Goal: Task Accomplishment & Management: Use online tool/utility

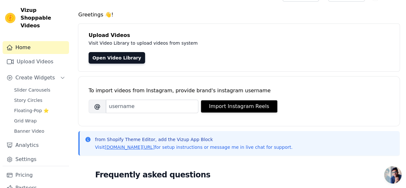
scroll to position [13, 0]
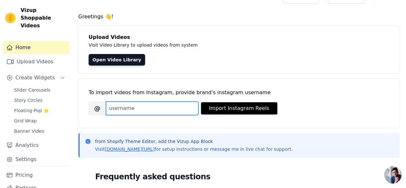
click at [156, 107] on input "Brand's Instagram Username" at bounding box center [152, 108] width 93 height 13
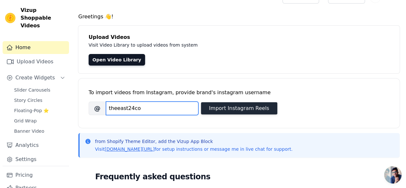
type input "theeast24co"
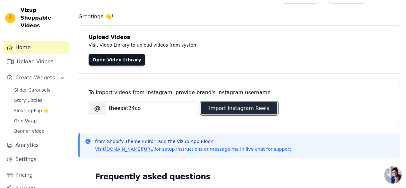
click at [242, 104] on button "Import Instagram Reels" at bounding box center [239, 108] width 76 height 12
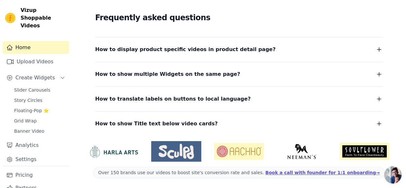
scroll to position [0, 0]
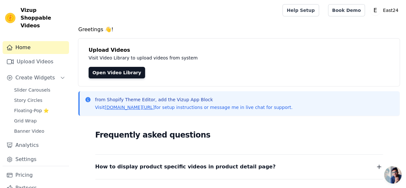
click at [148, 111] on div "from Shopify Theme Editor, add the Vizup App Block Visit vizupcommerce.com/docs…" at bounding box center [239, 103] width 322 height 24
click at [48, 55] on link "Upload Videos" at bounding box center [36, 61] width 67 height 13
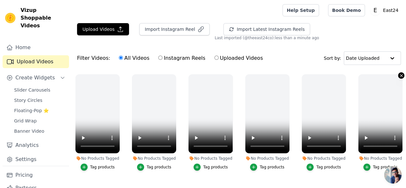
click at [400, 72] on button "No Products Tagged Tag products" at bounding box center [401, 75] width 6 height 6
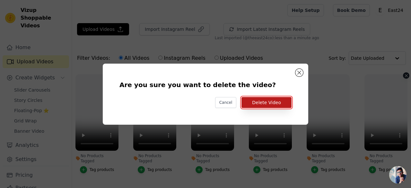
click at [275, 102] on button "Delete Video" at bounding box center [267, 102] width 50 height 11
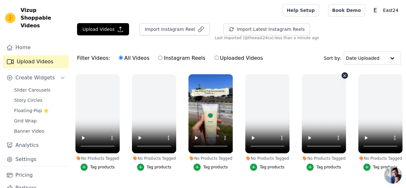
click at [344, 74] on icon "button" at bounding box center [345, 75] width 3 height 3
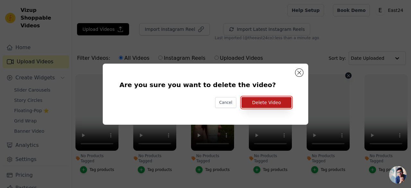
click at [278, 101] on button "Delete Video" at bounding box center [267, 102] width 50 height 11
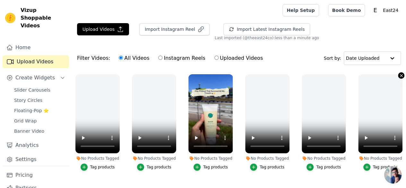
click at [400, 76] on icon "button" at bounding box center [401, 75] width 5 height 5
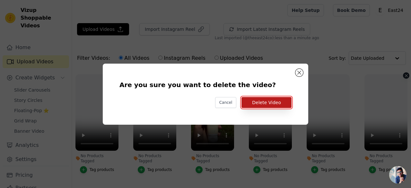
click at [266, 102] on button "Delete Video" at bounding box center [267, 102] width 50 height 11
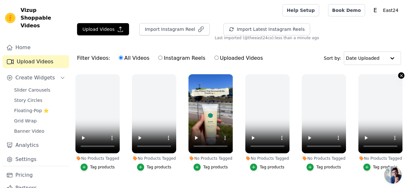
click at [399, 77] on icon "button" at bounding box center [401, 75] width 5 height 5
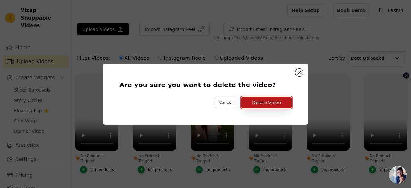
click at [275, 104] on button "Delete Video" at bounding box center [267, 102] width 50 height 11
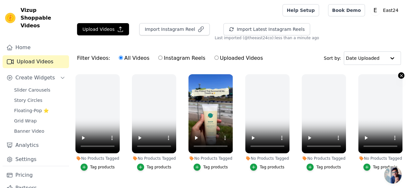
click at [400, 76] on icon "button" at bounding box center [401, 75] width 3 height 3
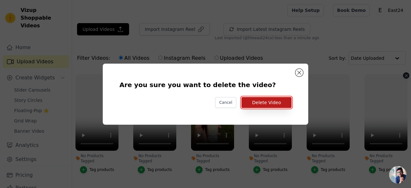
click at [263, 102] on button "Delete Video" at bounding box center [267, 102] width 50 height 11
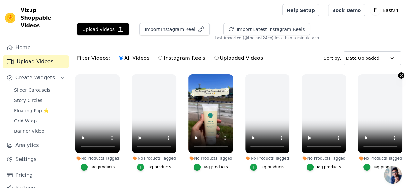
click at [399, 76] on icon "button" at bounding box center [401, 75] width 5 height 5
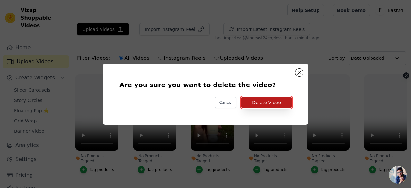
click at [275, 100] on button "Delete Video" at bounding box center [267, 102] width 50 height 11
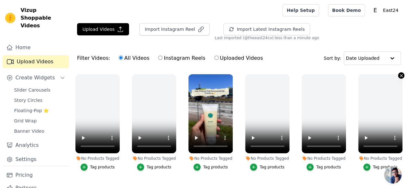
click at [399, 74] on icon "button" at bounding box center [401, 75] width 5 height 5
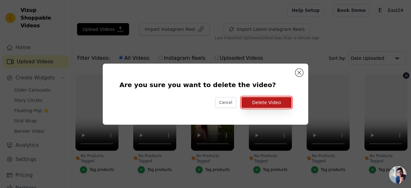
click at [284, 99] on button "Delete Video" at bounding box center [267, 102] width 50 height 11
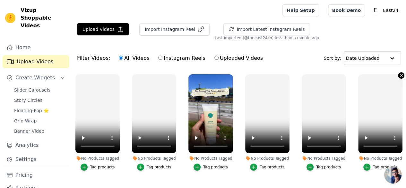
click at [399, 75] on icon "button" at bounding box center [401, 75] width 5 height 5
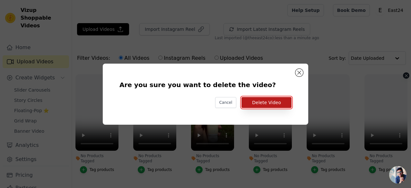
click at [276, 101] on button "Delete Video" at bounding box center [267, 102] width 50 height 11
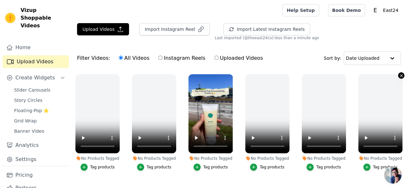
click at [399, 76] on icon "button" at bounding box center [401, 75] width 5 height 5
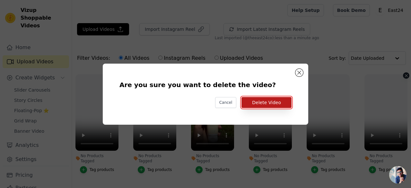
click at [272, 101] on button "Delete Video" at bounding box center [267, 102] width 50 height 11
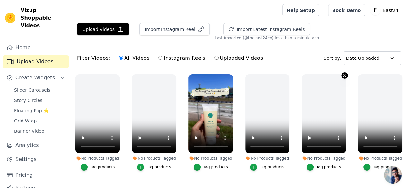
click at [343, 72] on button "No Products Tagged Tag products" at bounding box center [345, 75] width 6 height 6
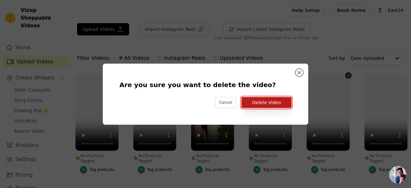
click at [263, 103] on button "Delete Video" at bounding box center [267, 102] width 50 height 11
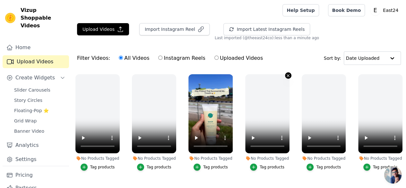
click at [287, 75] on icon "button" at bounding box center [288, 75] width 5 height 5
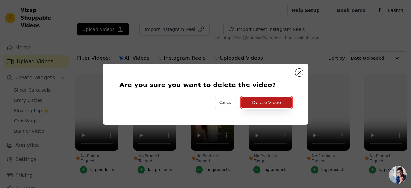
click at [273, 103] on button "Delete Video" at bounding box center [267, 102] width 50 height 11
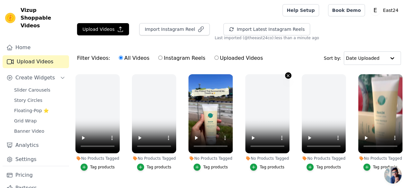
click at [286, 76] on icon "button" at bounding box center [288, 75] width 5 height 5
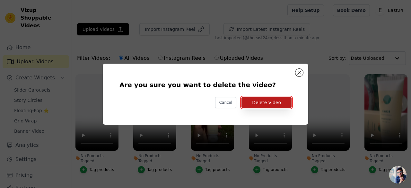
click at [267, 104] on button "Delete Video" at bounding box center [267, 102] width 50 height 11
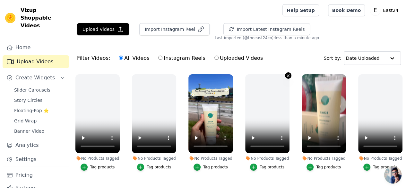
click at [287, 76] on icon "button" at bounding box center [288, 75] width 3 height 3
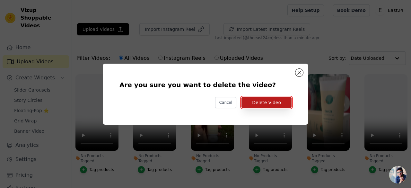
click at [281, 101] on button "Delete Video" at bounding box center [267, 102] width 50 height 11
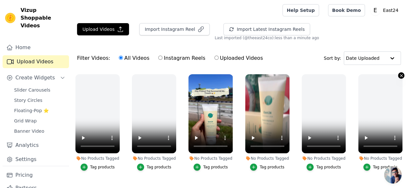
click at [400, 76] on icon "button" at bounding box center [401, 75] width 3 height 3
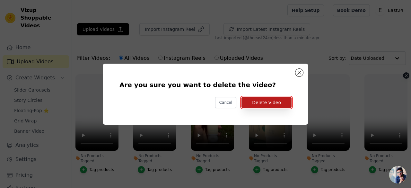
click at [288, 105] on button "Delete Video" at bounding box center [267, 102] width 50 height 11
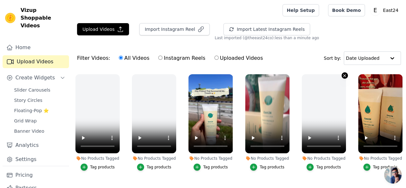
click at [344, 74] on icon "button" at bounding box center [345, 75] width 3 height 3
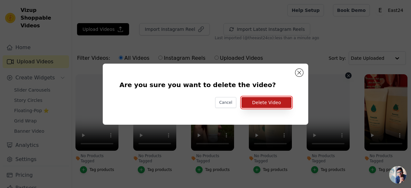
click at [282, 98] on button "Delete Video" at bounding box center [267, 102] width 50 height 11
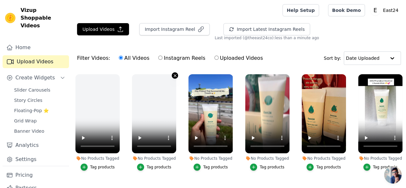
click at [173, 76] on icon "button" at bounding box center [175, 75] width 5 height 5
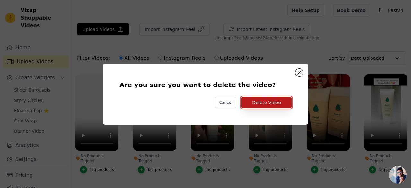
click at [275, 103] on button "Delete Video" at bounding box center [267, 102] width 50 height 11
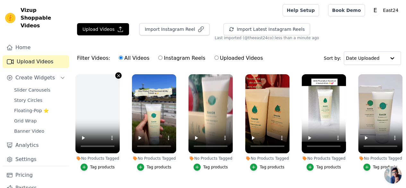
click at [116, 75] on icon "button" at bounding box center [118, 75] width 5 height 5
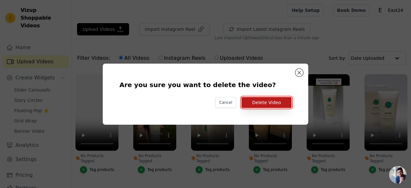
click at [254, 103] on button "Delete Video" at bounding box center [267, 102] width 50 height 11
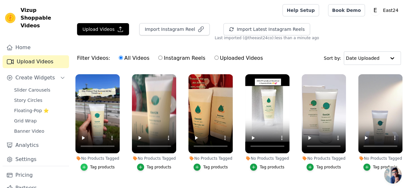
click at [85, 165] on icon "button" at bounding box center [84, 167] width 4 height 4
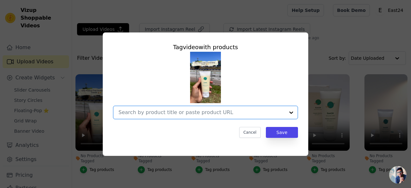
click at [171, 113] on input "No Products Tagged Tag video with products Option undefined, selected. Select i…" at bounding box center [202, 112] width 166 height 6
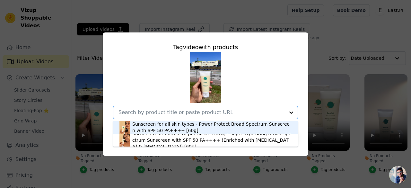
click at [170, 124] on div "Sunscreen for all skin types - Power Protect Broad Spectrum Sunscreen with SPF …" at bounding box center [211, 127] width 159 height 13
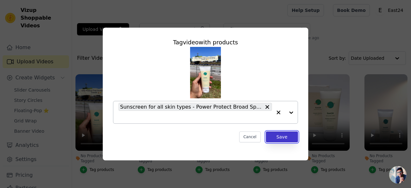
click at [291, 140] on button "Save" at bounding box center [282, 136] width 32 height 11
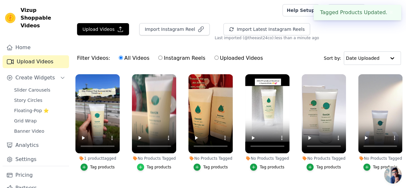
click at [140, 165] on icon "button" at bounding box center [140, 167] width 4 height 4
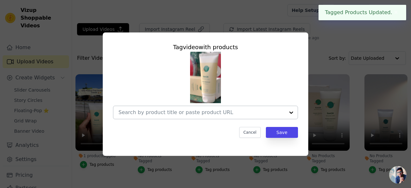
click at [191, 109] on div at bounding box center [202, 112] width 166 height 13
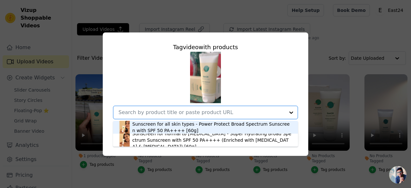
click at [163, 126] on div "Sunscreen for all skin types - Power Protect Broad Spectrum Sunscreen with SPF …" at bounding box center [211, 127] width 159 height 13
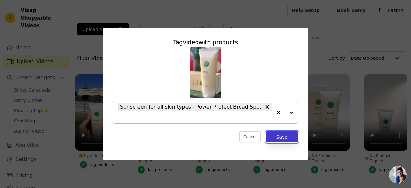
click at [283, 134] on button "Save" at bounding box center [282, 136] width 32 height 11
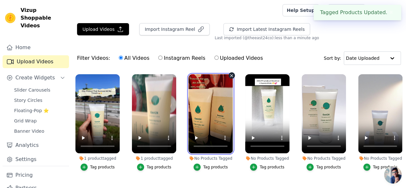
click at [205, 116] on video at bounding box center [211, 113] width 44 height 79
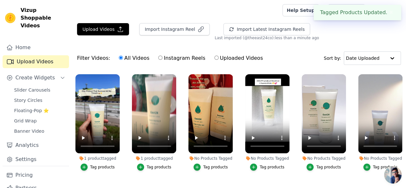
click at [201, 164] on button "Tag products" at bounding box center [211, 167] width 34 height 7
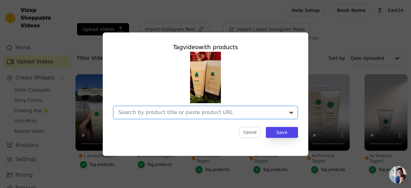
click at [234, 113] on input "No Products Tagged Tag video with products Option undefined, selected. Select i…" at bounding box center [202, 112] width 166 height 6
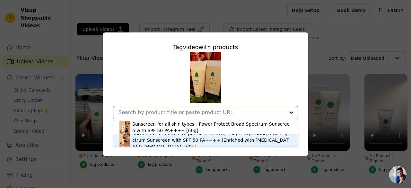
click at [193, 142] on div "Sunscreen for normal to [MEDICAL_DATA] - Super Hydrating Broad Spectrum Sunscre…" at bounding box center [211, 139] width 159 height 19
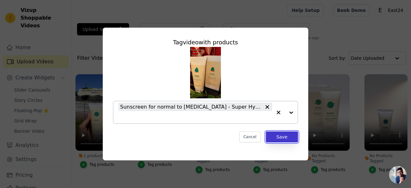
click at [290, 135] on button "Save" at bounding box center [282, 136] width 32 height 11
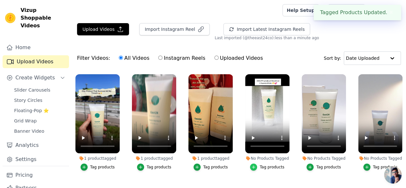
click at [253, 165] on icon "button" at bounding box center [254, 167] width 4 height 4
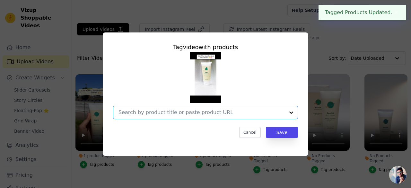
click at [260, 115] on input "No Products Tagged Tag video with products Option undefined, selected. Select i…" at bounding box center [202, 112] width 166 height 6
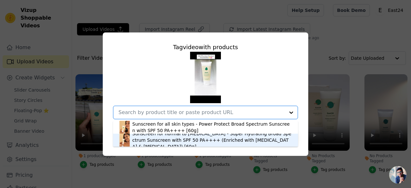
click at [219, 140] on div "Sunscreen for normal to [MEDICAL_DATA] - Super Hydrating Broad Spectrum Sunscre…" at bounding box center [211, 139] width 159 height 19
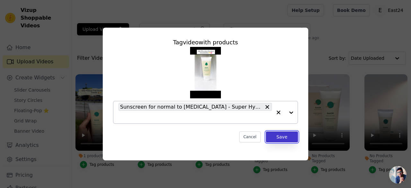
click at [278, 135] on button "Save" at bounding box center [282, 136] width 32 height 11
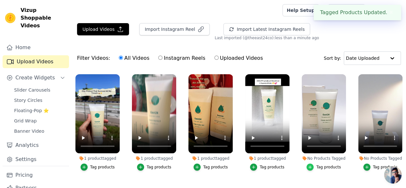
click at [310, 165] on icon "button" at bounding box center [310, 166] width 3 height 3
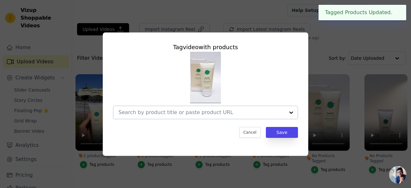
click at [278, 117] on div at bounding box center [202, 112] width 166 height 13
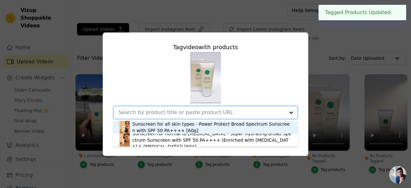
click at [222, 129] on div "Sunscreen for all skin types - Power Protect Broad Spectrum Sunscreen with SPF …" at bounding box center [211, 127] width 159 height 13
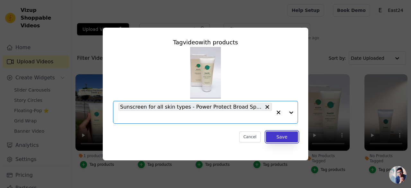
click at [280, 135] on button "Save" at bounding box center [282, 136] width 32 height 11
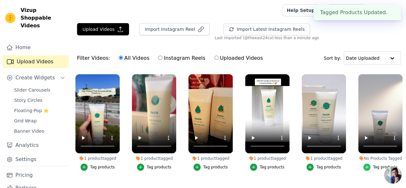
click at [368, 165] on icon "button" at bounding box center [367, 167] width 4 height 4
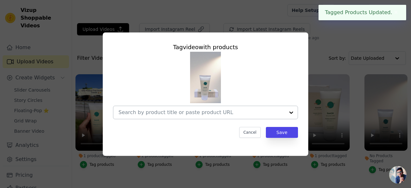
click at [266, 118] on div at bounding box center [202, 112] width 166 height 13
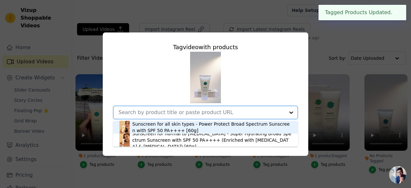
click at [233, 124] on div "Sunscreen for all skin types - Power Protect Broad Spectrum Sunscreen with SPF …" at bounding box center [211, 127] width 159 height 13
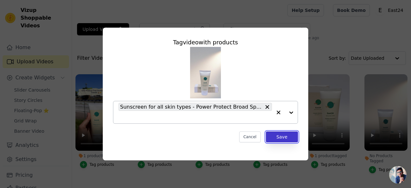
click at [278, 134] on button "Save" at bounding box center [282, 136] width 32 height 11
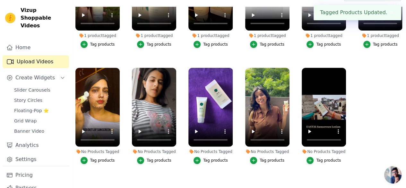
scroll to position [65, 0]
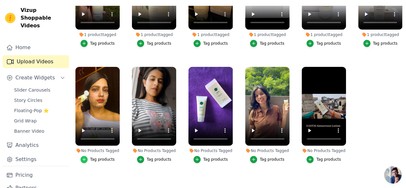
click at [82, 157] on icon "button" at bounding box center [84, 159] width 4 height 4
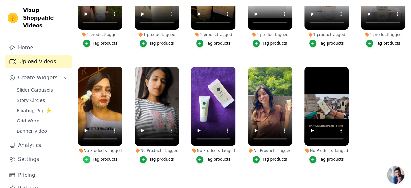
scroll to position [0, 0]
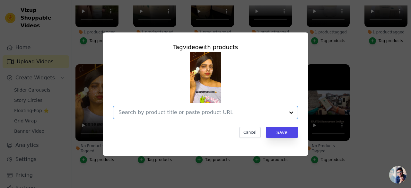
click at [179, 113] on input "No Products Tagged Tag video with products Option undefined, selected. Select i…" at bounding box center [202, 112] width 166 height 6
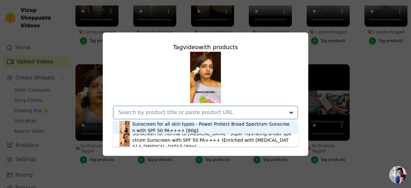
click at [170, 130] on div "Sunscreen for all skin types - Power Protect Broad Spectrum Sunscreen with SPF …" at bounding box center [211, 127] width 159 height 13
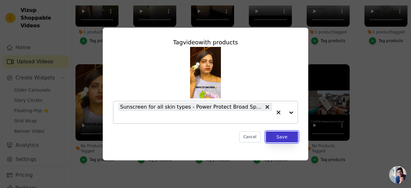
click at [284, 136] on button "Save" at bounding box center [282, 136] width 32 height 11
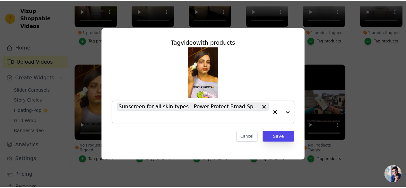
scroll to position [65, 0]
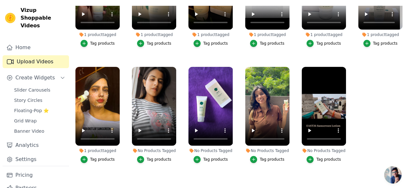
click at [143, 156] on button "Tag products" at bounding box center [154, 159] width 34 height 7
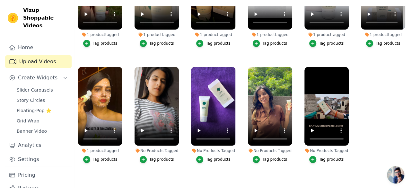
scroll to position [0, 0]
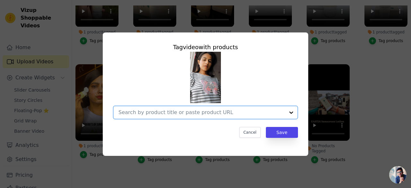
click at [172, 111] on input "No Products Tagged Tag video with products Option undefined, selected. Select i…" at bounding box center [202, 112] width 166 height 6
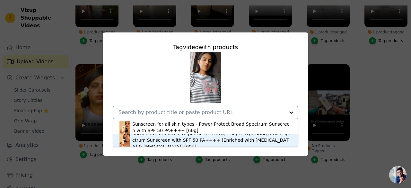
click at [164, 140] on div "Sunscreen for normal to [MEDICAL_DATA] - Super Hydrating Broad Spectrum Sunscre…" at bounding box center [211, 139] width 159 height 19
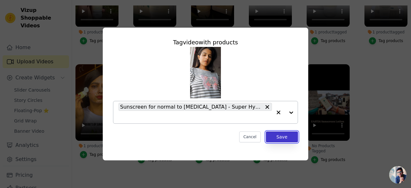
click at [287, 138] on button "Save" at bounding box center [282, 136] width 32 height 11
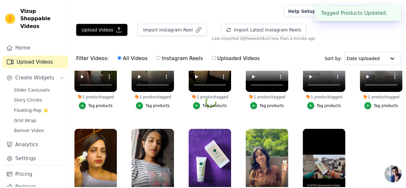
scroll to position [65, 0]
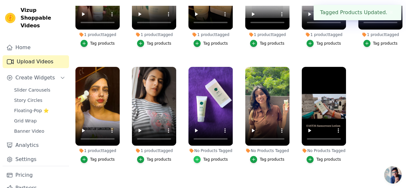
click at [197, 157] on icon "button" at bounding box center [197, 159] width 4 height 4
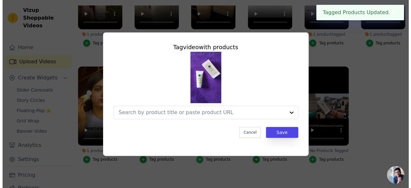
scroll to position [0, 0]
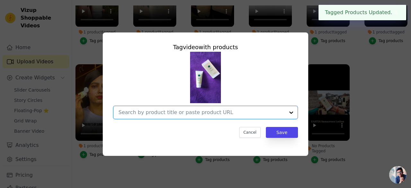
click at [211, 114] on input "No Products Tagged Tag video with products Option undefined, selected. Select i…" at bounding box center [202, 112] width 166 height 6
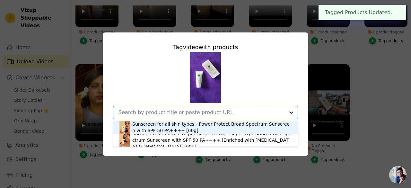
click at [181, 130] on div "Sunscreen for all skin types - Power Protect Broad Spectrum Sunscreen with SPF …" at bounding box center [211, 127] width 159 height 13
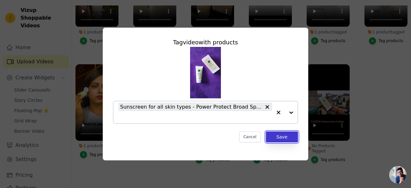
click at [287, 137] on button "Save" at bounding box center [282, 136] width 32 height 11
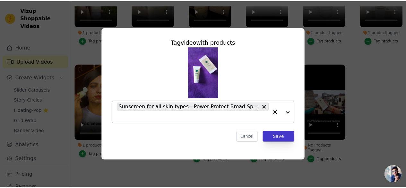
scroll to position [65, 0]
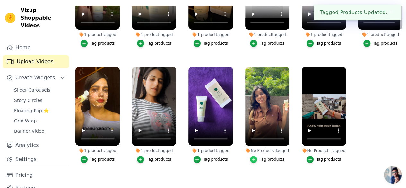
click at [255, 157] on icon "button" at bounding box center [254, 159] width 4 height 4
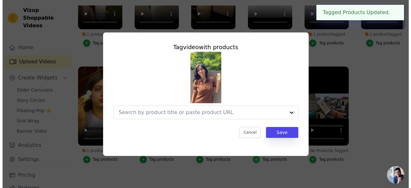
scroll to position [0, 0]
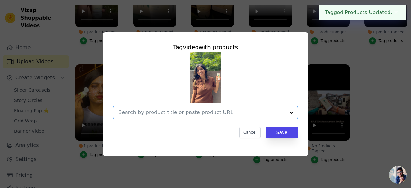
click at [259, 111] on input "No Products Tagged Tag video with products Option undefined, selected. Select i…" at bounding box center [202, 112] width 166 height 6
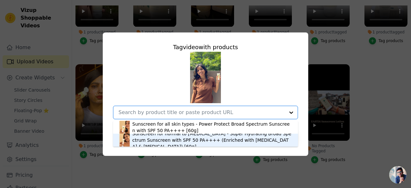
click at [192, 136] on div "Sunscreen for normal to [MEDICAL_DATA] - Super Hydrating Broad Spectrum Sunscre…" at bounding box center [211, 139] width 159 height 19
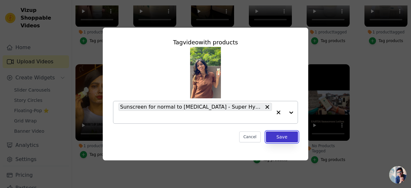
click at [281, 135] on button "Save" at bounding box center [282, 136] width 32 height 11
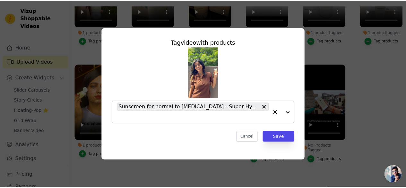
scroll to position [65, 0]
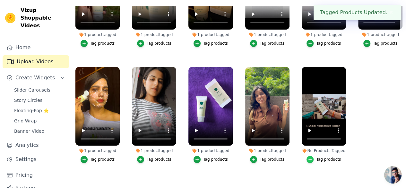
click at [313, 156] on div "button" at bounding box center [310, 159] width 7 height 7
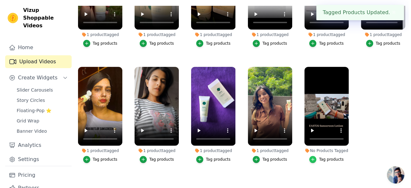
scroll to position [0, 0]
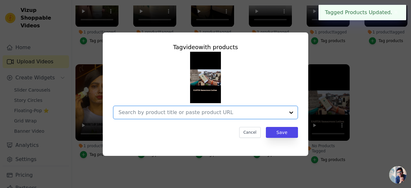
click at [266, 114] on input "No Products Tagged Tag video with products Option undefined, selected. Select i…" at bounding box center [202, 112] width 166 height 6
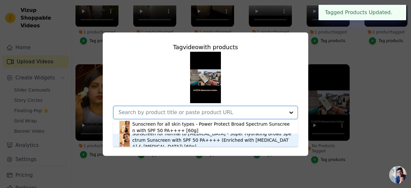
click at [204, 139] on div "Sunscreen for normal to [MEDICAL_DATA] - Super Hydrating Broad Spectrum Sunscre…" at bounding box center [211, 139] width 159 height 19
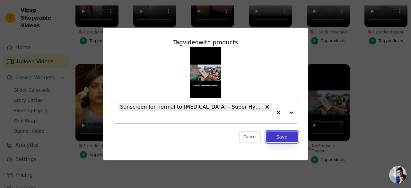
click at [275, 135] on button "Save" at bounding box center [282, 136] width 32 height 11
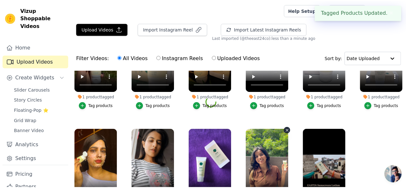
scroll to position [65, 0]
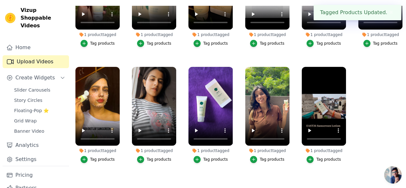
click at [362, 127] on ul "1 product tagged Tag products 1 product tagged Tag products 1 product tagged Ta…" at bounding box center [239, 89] width 334 height 167
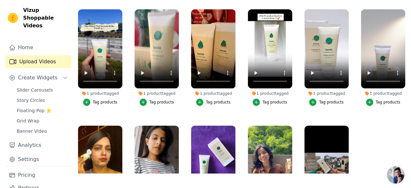
scroll to position [0, 0]
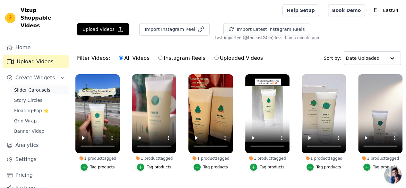
click at [42, 87] on span "Slider Carousels" at bounding box center [32, 90] width 36 height 6
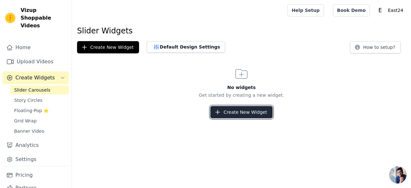
click at [225, 115] on button "Create New Widget" at bounding box center [241, 112] width 62 height 12
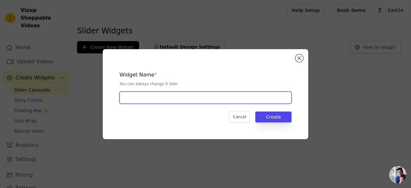
click at [184, 98] on input "text" at bounding box center [206, 98] width 172 height 12
type input "Slider Reels 1"
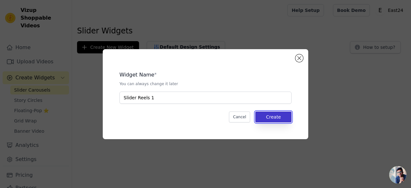
click at [281, 116] on button "Create" at bounding box center [273, 116] width 36 height 11
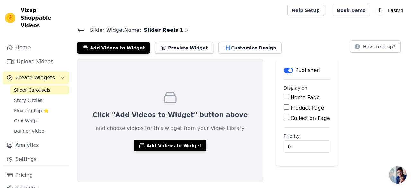
click at [284, 108] on input "Product Page" at bounding box center [286, 106] width 5 height 5
checkbox input "true"
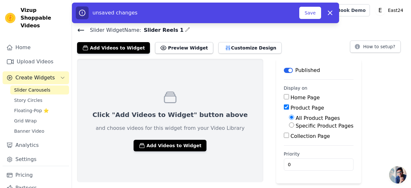
click at [289, 126] on input "Specific Product Pages" at bounding box center [291, 124] width 5 height 5
radio input "true"
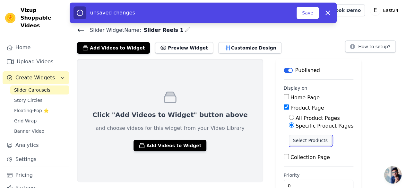
click at [289, 138] on button "Select Products" at bounding box center [310, 140] width 43 height 11
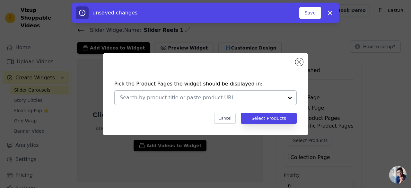
click at [228, 96] on input "text" at bounding box center [202, 98] width 164 height 8
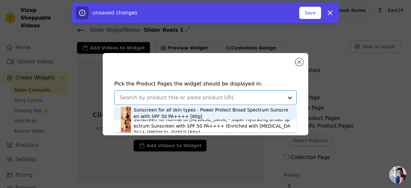
click at [188, 111] on div "Sunscreen for all skin types - Power Protect Broad Spectrum Sunscreen with SPF …" at bounding box center [212, 113] width 157 height 13
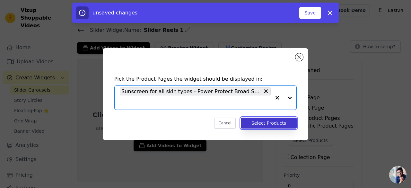
click at [255, 124] on button "Select Products" at bounding box center [269, 123] width 56 height 11
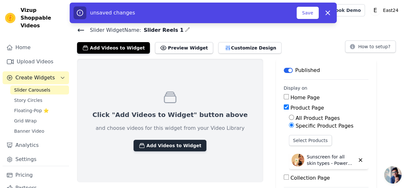
click at [170, 144] on button "Add Videos to Widget" at bounding box center [170, 146] width 73 height 12
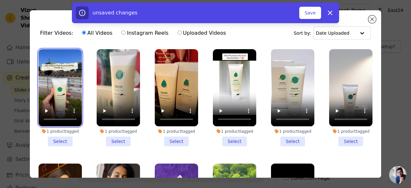
click at [60, 76] on video at bounding box center [60, 87] width 43 height 77
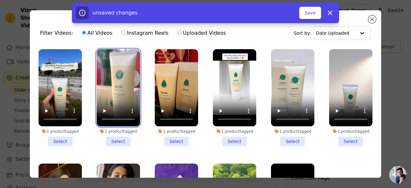
click at [112, 72] on video at bounding box center [118, 87] width 43 height 77
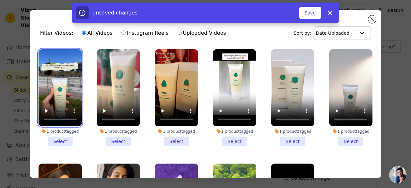
click at [54, 67] on video at bounding box center [60, 87] width 43 height 77
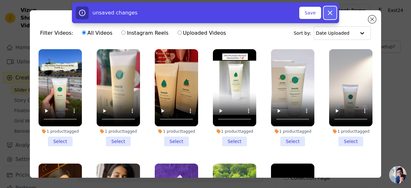
click at [332, 12] on icon "button" at bounding box center [330, 13] width 8 height 8
checkbox input "false"
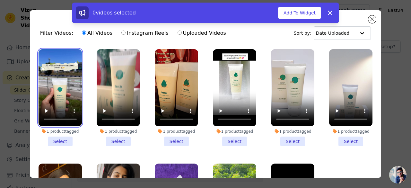
click at [45, 85] on video at bounding box center [60, 87] width 43 height 77
click at [60, 138] on li "1 product tagged Select" at bounding box center [60, 97] width 43 height 97
click at [0, 0] on input "1 product tagged Select" at bounding box center [0, 0] width 0 height 0
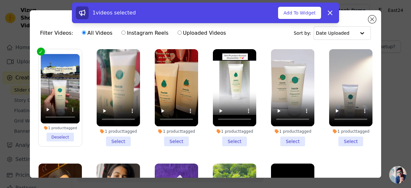
click at [116, 140] on li "1 product tagged Select" at bounding box center [118, 97] width 43 height 97
click at [0, 0] on input "1 product tagged Select" at bounding box center [0, 0] width 0 height 0
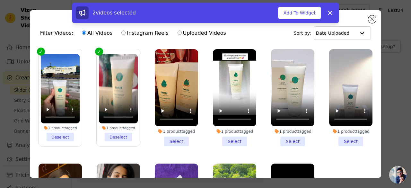
click at [292, 140] on li "1 product tagged Select" at bounding box center [292, 97] width 43 height 97
click at [0, 0] on input "1 product tagged Select" at bounding box center [0, 0] width 0 height 0
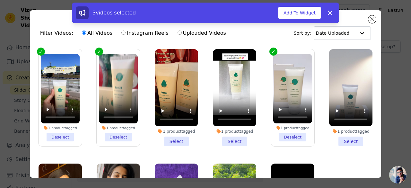
click at [344, 136] on li "1 product tagged Select" at bounding box center [350, 97] width 43 height 97
click at [0, 0] on input "1 product tagged Select" at bounding box center [0, 0] width 0 height 0
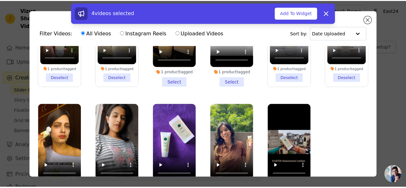
scroll to position [56, 0]
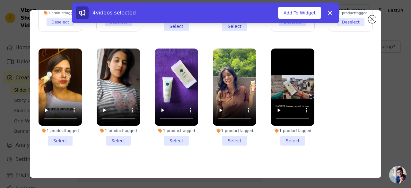
click at [169, 134] on li "1 product tagged Select" at bounding box center [176, 97] width 43 height 97
click at [0, 0] on input "1 product tagged Select" at bounding box center [0, 0] width 0 height 0
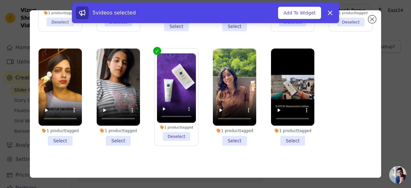
click at [59, 137] on li "1 product tagged Select" at bounding box center [60, 97] width 43 height 97
click at [0, 0] on input "1 product tagged Select" at bounding box center [0, 0] width 0 height 0
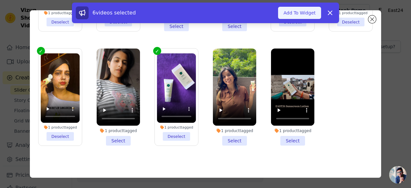
click at [310, 14] on button "Add To Widget" at bounding box center [299, 13] width 43 height 12
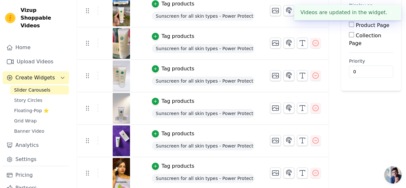
scroll to position [0, 0]
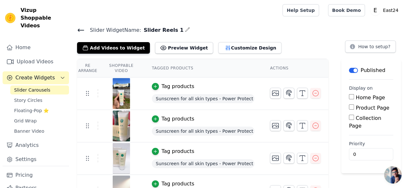
click at [161, 83] on button "Tag products" at bounding box center [173, 87] width 42 height 8
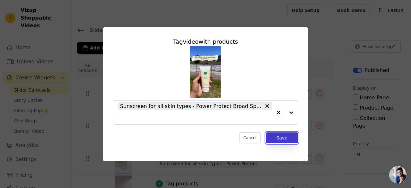
click at [279, 138] on button "Save" at bounding box center [282, 137] width 32 height 11
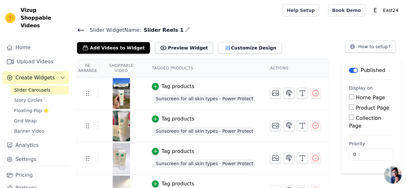
click at [179, 49] on button "Preview Widget" at bounding box center [184, 48] width 58 height 12
click at [163, 45] on button "Preview Widget" at bounding box center [184, 48] width 58 height 12
click at [227, 45] on button "Customize Design" at bounding box center [249, 48] width 63 height 12
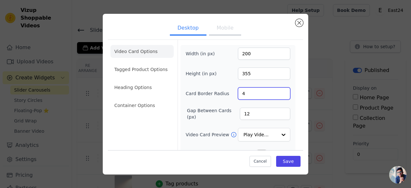
click at [255, 95] on input "4" at bounding box center [264, 93] width 52 height 12
type input "12"
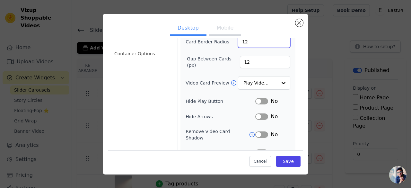
scroll to position [52, 0]
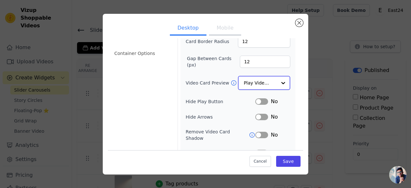
click at [277, 82] on div at bounding box center [283, 82] width 13 height 13
click at [277, 76] on div at bounding box center [283, 82] width 13 height 13
click at [137, 124] on div "Video Card Options Tagged Product Options Heading Options Container Options" at bounding box center [142, 90] width 63 height 204
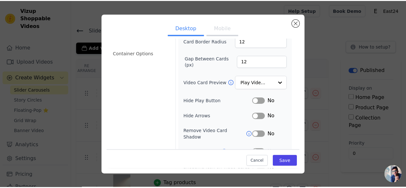
scroll to position [87, 0]
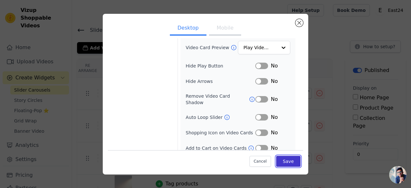
click at [290, 163] on button "Save" at bounding box center [288, 161] width 24 height 11
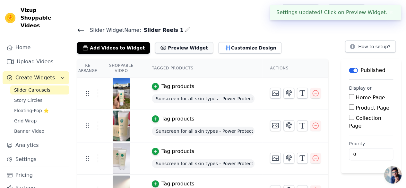
click at [177, 42] on button "Preview Widget" at bounding box center [184, 48] width 58 height 12
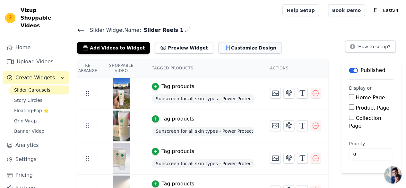
click at [220, 47] on button "Customize Design" at bounding box center [249, 48] width 63 height 12
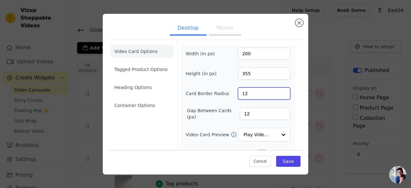
click at [253, 91] on input "12" at bounding box center [264, 93] width 52 height 12
type input "24"
click at [263, 96] on input "24" at bounding box center [264, 93] width 52 height 12
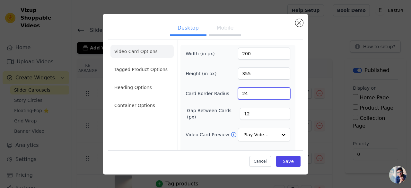
click at [263, 96] on input "24" at bounding box center [264, 93] width 52 height 12
click at [280, 160] on button "Save" at bounding box center [288, 161] width 24 height 11
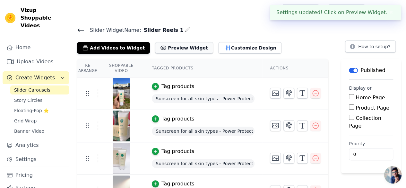
click at [175, 50] on button "Preview Widget" at bounding box center [184, 48] width 58 height 12
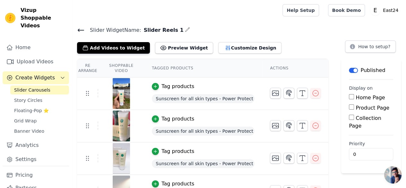
click at [269, 26] on h4 "Slider Widget Name: Slider Reels 1" at bounding box center [239, 30] width 324 height 9
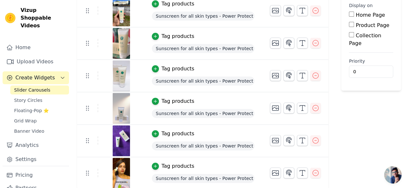
scroll to position [13, 0]
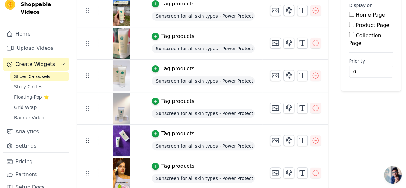
click at [359, 24] on label "Product Page" at bounding box center [373, 25] width 34 height 6
click at [354, 24] on input "Product Page" at bounding box center [351, 24] width 5 height 5
checkbox input "true"
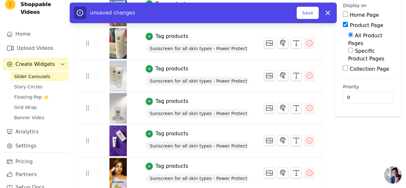
click at [348, 48] on input "Specific Product Pages" at bounding box center [350, 50] width 5 height 5
radio input "true"
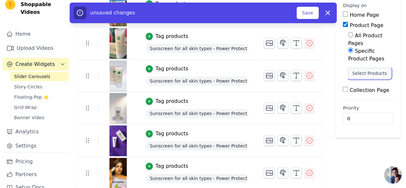
click at [357, 68] on button "Select Products" at bounding box center [369, 73] width 43 height 11
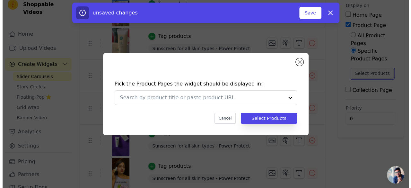
scroll to position [0, 0]
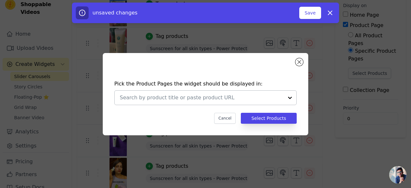
click at [236, 99] on input "text" at bounding box center [202, 98] width 164 height 8
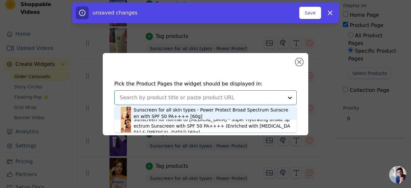
click at [185, 111] on div "Sunscreen for all skin types - Power Protect Broad Spectrum Sunscreen with SPF …" at bounding box center [212, 113] width 157 height 13
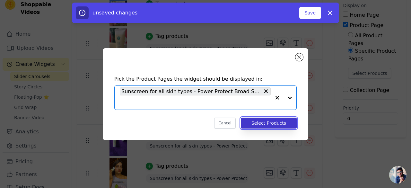
click at [281, 121] on button "Select Products" at bounding box center [269, 123] width 56 height 11
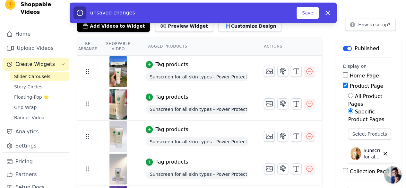
scroll to position [21, 0]
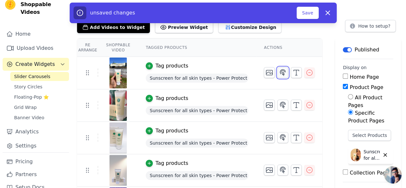
click at [282, 72] on icon "button" at bounding box center [283, 73] width 8 height 8
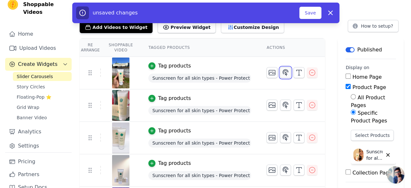
scroll to position [0, 0]
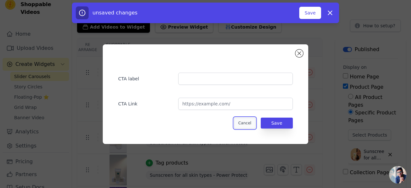
click at [256, 126] on button "Cancel" at bounding box center [245, 123] width 22 height 11
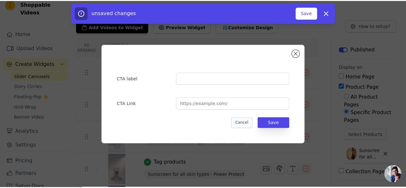
scroll to position [21, 0]
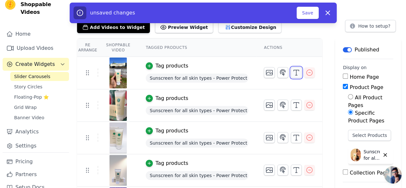
click at [297, 72] on line "button" at bounding box center [297, 72] width 0 height 5
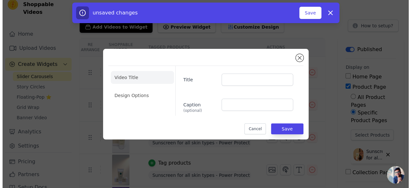
scroll to position [0, 0]
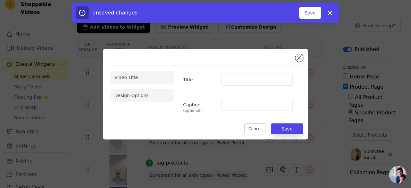
click at [145, 95] on li "Design Options" at bounding box center [142, 95] width 63 height 13
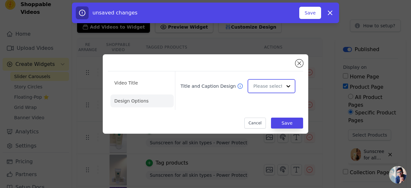
click at [261, 85] on input "Title and Caption Design" at bounding box center [268, 86] width 29 height 13
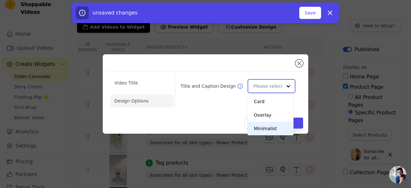
click at [265, 129] on div "Minimalist" at bounding box center [271, 128] width 46 height 13
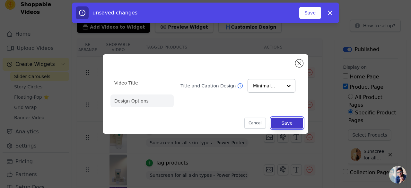
click at [286, 120] on button "Save" at bounding box center [287, 123] width 32 height 11
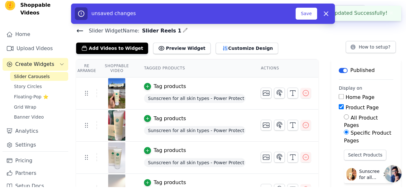
scroll to position [21, 0]
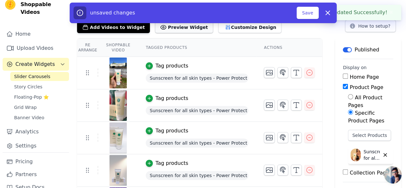
click at [171, 30] on button "Preview Widget" at bounding box center [184, 28] width 58 height 12
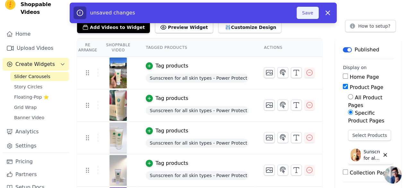
click at [307, 16] on button "Save" at bounding box center [308, 13] width 22 height 12
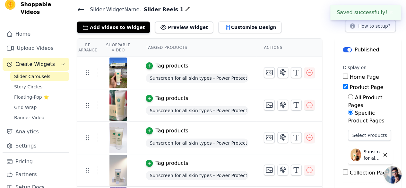
click at [307, 16] on div "Slider Widget Name: Slider Reels 1 Add Videos to Widget Preview Widget Customiz…" at bounding box center [239, 19] width 334 height 28
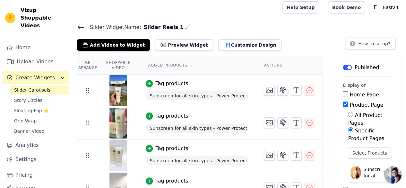
scroll to position [5, 0]
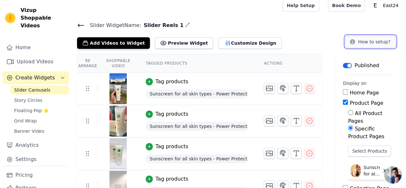
click at [362, 42] on button "How to setup?" at bounding box center [370, 42] width 51 height 12
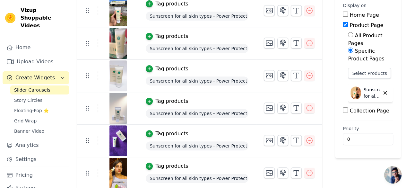
scroll to position [0, 0]
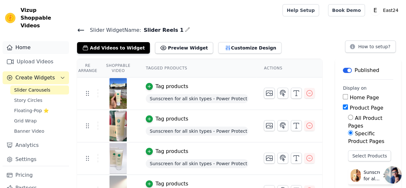
click at [32, 42] on link "Home" at bounding box center [36, 47] width 67 height 13
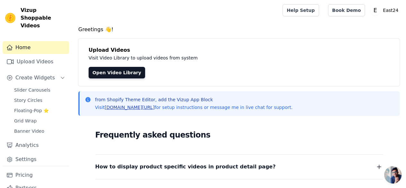
click at [142, 108] on link "vizupcommerce.com/docs" at bounding box center [130, 107] width 50 height 5
click at [131, 108] on link "vizupcommerce.com/docs" at bounding box center [130, 107] width 50 height 5
click at [27, 87] on span "Slider Carousels" at bounding box center [32, 90] width 36 height 6
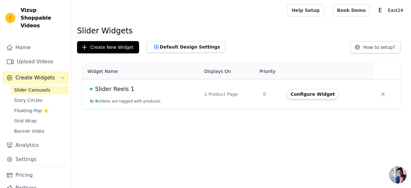
click at [109, 91] on span "Slider Reels 1" at bounding box center [114, 89] width 39 height 9
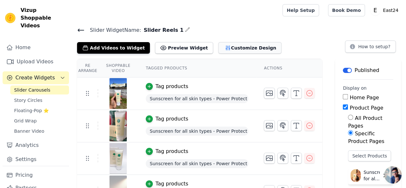
click at [231, 47] on button "Customize Design" at bounding box center [249, 48] width 63 height 12
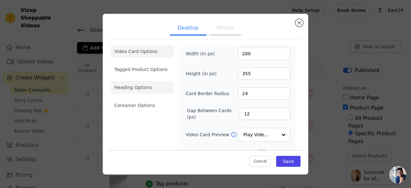
click at [138, 85] on li "Heading Options" at bounding box center [142, 87] width 63 height 13
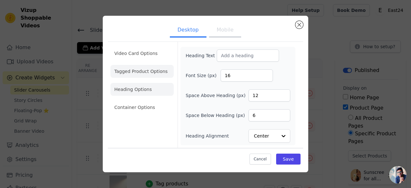
click at [138, 101] on li "Tagged Product Options" at bounding box center [142, 107] width 63 height 13
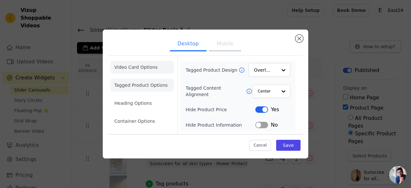
click at [136, 79] on li "Video Card Options" at bounding box center [142, 85] width 63 height 13
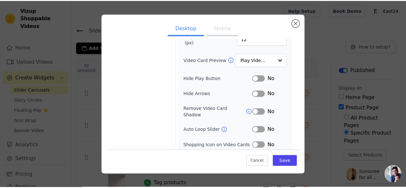
scroll to position [87, 0]
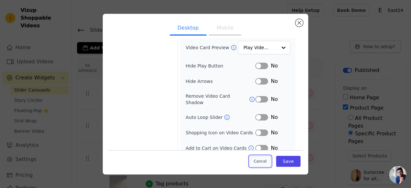
click at [258, 159] on button "Cancel" at bounding box center [261, 161] width 22 height 11
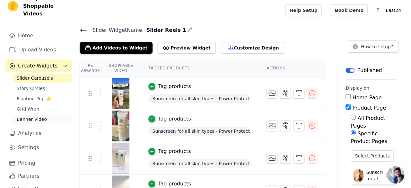
scroll to position [16, 0]
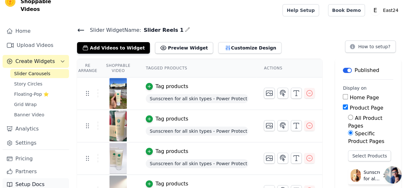
click at [31, 178] on link "Setup Docs" at bounding box center [36, 184] width 67 height 13
click at [394, 176] on span "Open chat" at bounding box center [393, 174] width 17 height 17
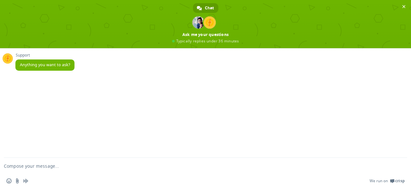
click at [178, 164] on textarea "Compose your message..." at bounding box center [198, 166] width 388 height 16
click at [25, 166] on textarea "how to add Vizup to Shopify?" at bounding box center [198, 166] width 388 height 16
click at [53, 166] on textarea "how to 'Enable" Vizup to Shopify?" at bounding box center [198, 166] width 388 height 16
type textarea "how to 'Enable Vizup in Shopify?"
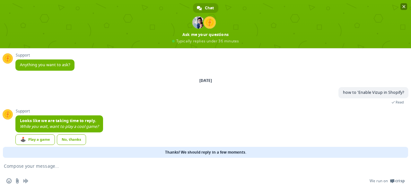
scroll to position [1, 0]
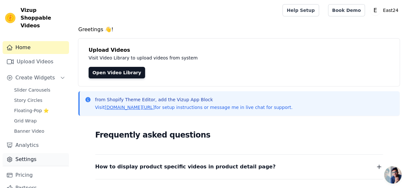
click at [41, 153] on link "Settings" at bounding box center [36, 159] width 67 height 13
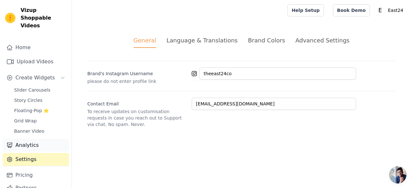
click at [42, 139] on link "Analytics" at bounding box center [36, 145] width 67 height 13
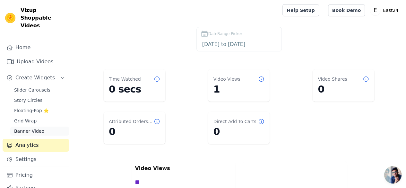
click at [41, 127] on link "Banner Video" at bounding box center [39, 131] width 59 height 9
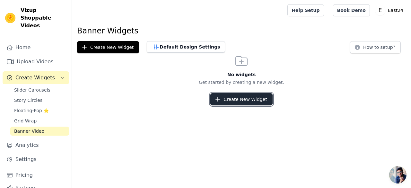
click at [232, 104] on button "Create New Widget" at bounding box center [241, 99] width 62 height 12
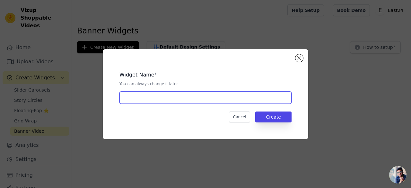
click at [206, 103] on input "text" at bounding box center [206, 98] width 172 height 12
type input "Banner 1"
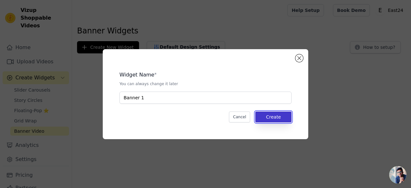
click at [287, 119] on button "Create" at bounding box center [273, 116] width 36 height 11
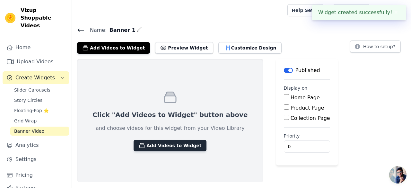
click at [170, 147] on button "Add Videos to Widget" at bounding box center [170, 146] width 73 height 12
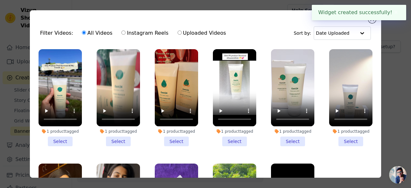
click at [170, 147] on div "Filter Videos: All Videos Instagram Reels Uploaded Videos Sort by: Date Uploade…" at bounding box center [205, 94] width 411 height 188
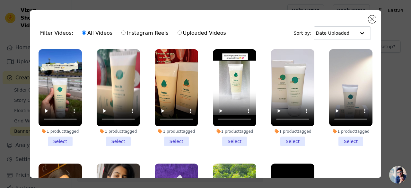
click at [175, 135] on li "1 product tagged Select" at bounding box center [176, 97] width 43 height 97
click at [0, 0] on input "1 product tagged Select" at bounding box center [0, 0] width 0 height 0
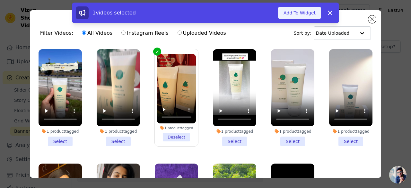
click at [306, 14] on button "Add To Widget" at bounding box center [299, 13] width 43 height 12
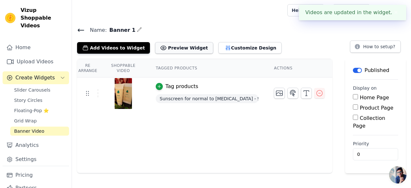
click at [170, 45] on button "Preview Widget" at bounding box center [184, 48] width 58 height 12
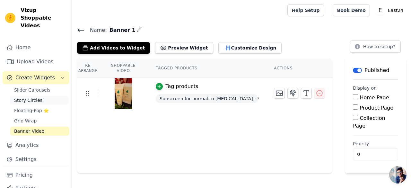
click at [24, 97] on span "Story Circles" at bounding box center [28, 100] width 28 height 6
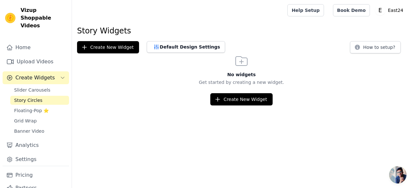
scroll to position [1, 0]
click at [38, 87] on span "Slider Carousels" at bounding box center [32, 90] width 36 height 6
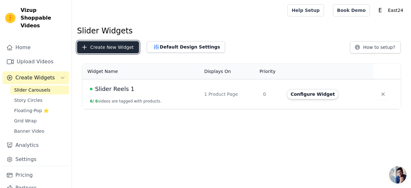
click at [114, 49] on button "Create New Widget" at bounding box center [108, 47] width 62 height 12
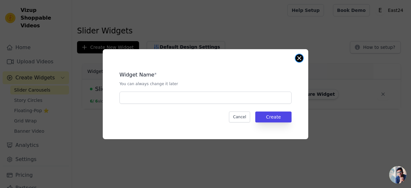
click at [301, 59] on button "Close modal" at bounding box center [300, 58] width 8 height 8
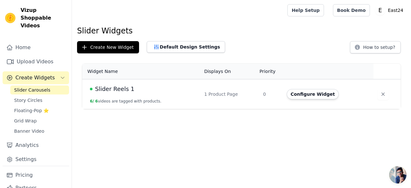
click at [117, 88] on span "Slider Reels 1" at bounding box center [114, 89] width 39 height 9
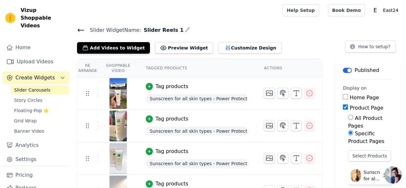
click at [185, 31] on icon "button" at bounding box center [187, 29] width 5 height 5
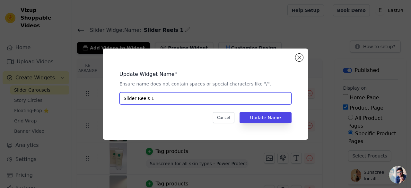
click at [153, 101] on input "Slider Reels 1" at bounding box center [206, 98] width 172 height 12
type input "Slider Reels PP"
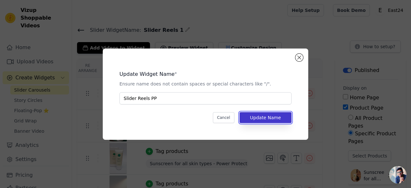
click at [276, 119] on button "Update Name" at bounding box center [266, 117] width 52 height 11
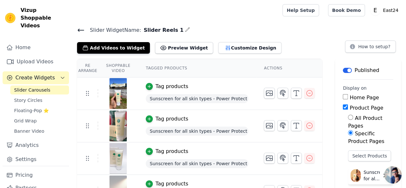
click at [79, 30] on icon at bounding box center [81, 30] width 6 height 3
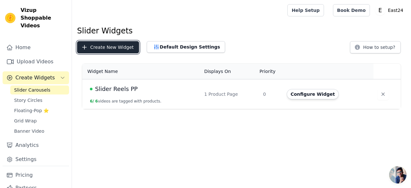
click at [109, 46] on button "Create New Widget" at bounding box center [108, 47] width 62 height 12
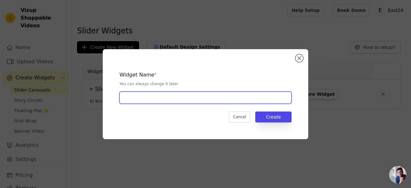
click at [149, 93] on input "text" at bounding box center [206, 98] width 172 height 12
type input "Slider Reels SH"
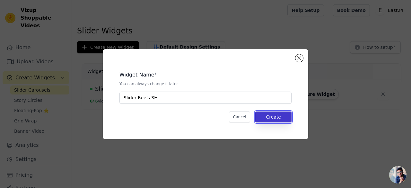
click at [278, 117] on button "Create" at bounding box center [273, 116] width 36 height 11
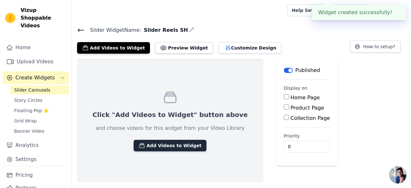
click at [159, 148] on button "Add Videos to Widget" at bounding box center [170, 146] width 73 height 12
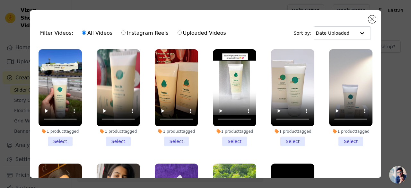
click at [170, 137] on li "1 product tagged Select" at bounding box center [176, 97] width 43 height 97
click at [0, 0] on input "1 product tagged Select" at bounding box center [0, 0] width 0 height 0
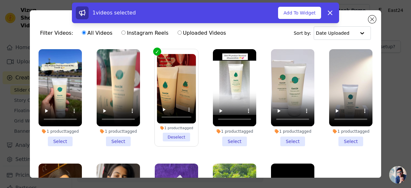
click at [231, 137] on li "1 product tagged Select" at bounding box center [234, 97] width 43 height 97
click at [0, 0] on input "1 product tagged Select" at bounding box center [0, 0] width 0 height 0
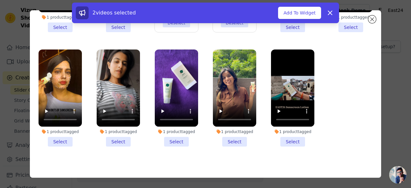
scroll to position [55, 0]
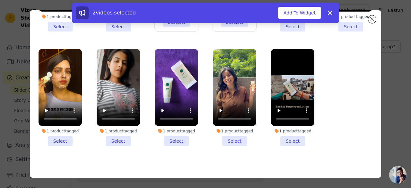
click at [102, 129] on icon at bounding box center [102, 131] width 5 height 5
click at [0, 0] on input "1 product tagged Select" at bounding box center [0, 0] width 0 height 0
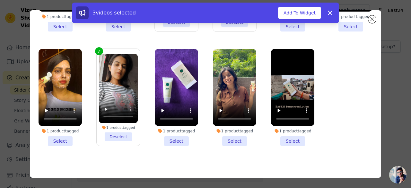
click at [102, 128] on li "1 product tagged Deselect" at bounding box center [118, 97] width 39 height 87
click at [0, 0] on input "1 product tagged Deselect" at bounding box center [0, 0] width 0 height 0
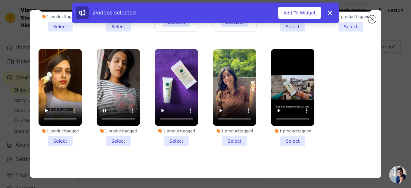
click at [231, 136] on li "1 product tagged Select" at bounding box center [234, 97] width 43 height 97
click at [0, 0] on input "1 product tagged Select" at bounding box center [0, 0] width 0 height 0
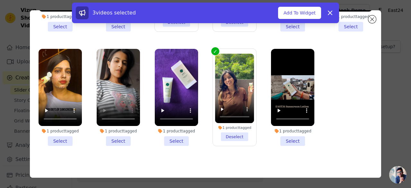
click at [292, 137] on li "1 product tagged Select" at bounding box center [292, 97] width 43 height 97
click at [0, 0] on input "1 product tagged Select" at bounding box center [0, 0] width 0 height 0
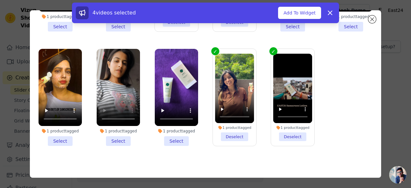
click at [116, 138] on li "1 product tagged Select" at bounding box center [118, 97] width 43 height 97
click at [0, 0] on input "1 product tagged Select" at bounding box center [0, 0] width 0 height 0
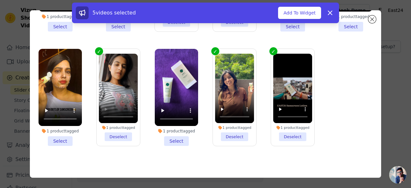
scroll to position [0, 0]
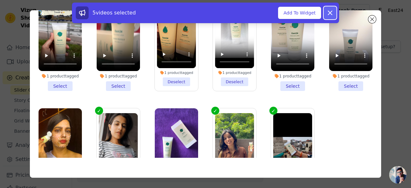
click at [330, 9] on icon at bounding box center [330, 13] width 8 height 8
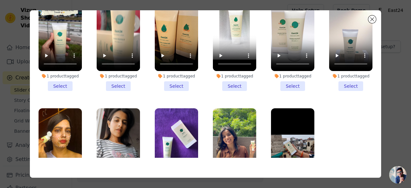
click at [180, 83] on li "1 product tagged Select" at bounding box center [176, 42] width 43 height 97
click at [0, 0] on input "1 product tagged Select" at bounding box center [0, 0] width 0 height 0
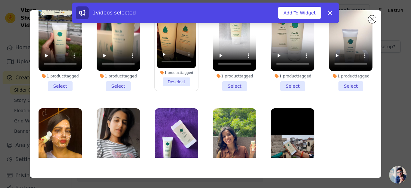
click at [228, 80] on li "1 product tagged Select" at bounding box center [234, 42] width 43 height 97
click at [0, 0] on input "1 product tagged Select" at bounding box center [0, 0] width 0 height 0
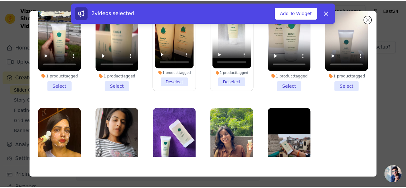
scroll to position [59, 0]
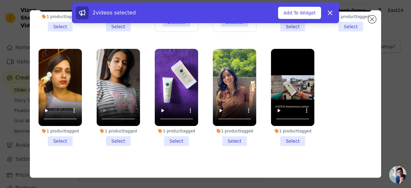
click at [120, 138] on li "1 product tagged Select" at bounding box center [118, 97] width 43 height 97
click at [0, 0] on input "1 product tagged Select" at bounding box center [0, 0] width 0 height 0
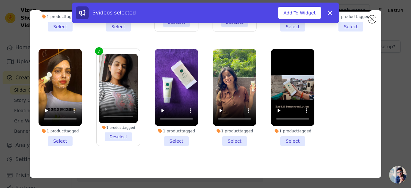
click at [233, 137] on li "1 product tagged Select" at bounding box center [234, 97] width 43 height 97
click at [0, 0] on input "1 product tagged Select" at bounding box center [0, 0] width 0 height 0
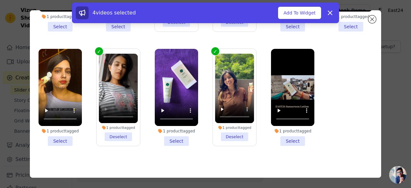
click at [288, 132] on li "1 product tagged Select" at bounding box center [292, 97] width 43 height 97
click at [0, 0] on input "1 product tagged Select" at bounding box center [0, 0] width 0 height 0
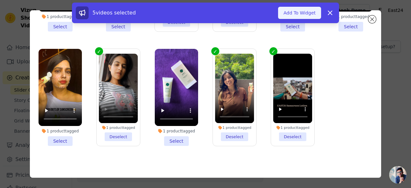
click at [305, 13] on button "Add To Widget" at bounding box center [299, 13] width 43 height 12
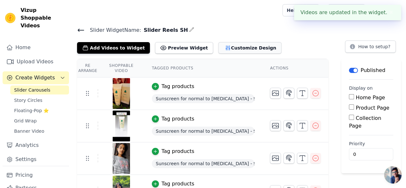
click at [226, 45] on button "Customize Design" at bounding box center [249, 48] width 63 height 12
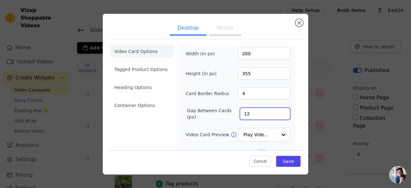
click at [255, 110] on input "12" at bounding box center [265, 114] width 50 height 12
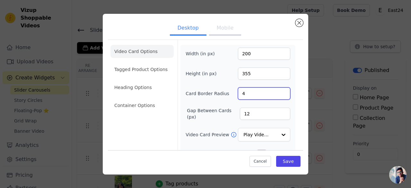
click at [251, 88] on input "4" at bounding box center [264, 93] width 52 height 12
type input "24"
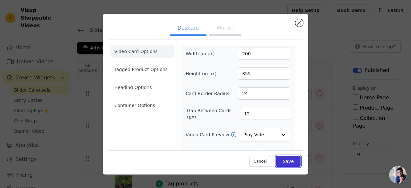
click at [289, 163] on button "Save" at bounding box center [288, 161] width 24 height 11
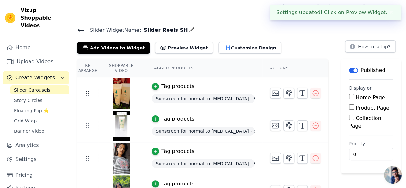
click at [354, 107] on input "Product Page" at bounding box center [351, 106] width 5 height 5
checkbox input "true"
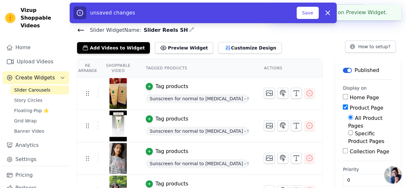
click at [348, 130] on input "Specific Product Pages" at bounding box center [350, 132] width 5 height 5
radio input "true"
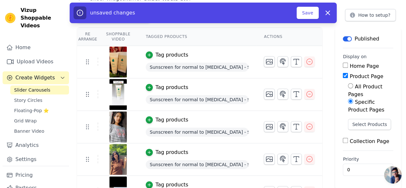
scroll to position [32, 0]
click at [362, 119] on button "Select Products" at bounding box center [369, 124] width 43 height 11
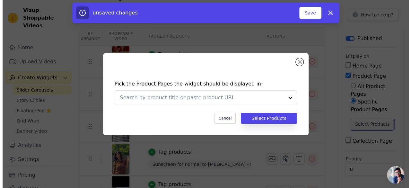
scroll to position [0, 0]
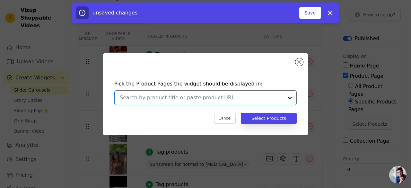
click at [258, 101] on input "text" at bounding box center [202, 98] width 164 height 8
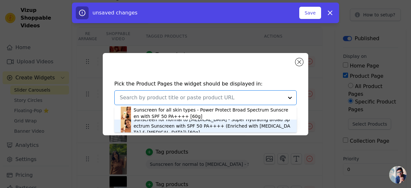
click at [208, 127] on div "Sunscreen for normal to [MEDICAL_DATA] - Super Hydrating Broad Spectrum Sunscre…" at bounding box center [212, 125] width 157 height 19
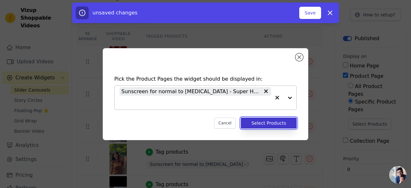
click at [271, 124] on button "Select Products" at bounding box center [269, 123] width 56 height 11
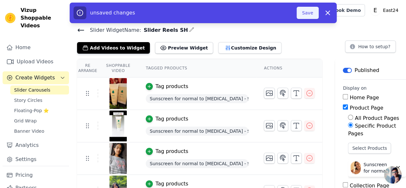
click at [311, 13] on button "Save" at bounding box center [308, 13] width 22 height 12
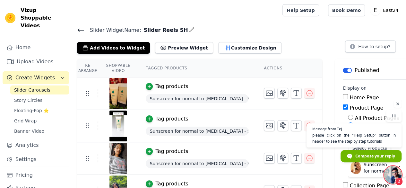
click at [80, 29] on icon at bounding box center [81, 30] width 8 height 8
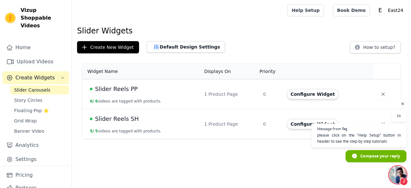
click at [127, 91] on span "Slider Reels PP" at bounding box center [116, 89] width 43 height 9
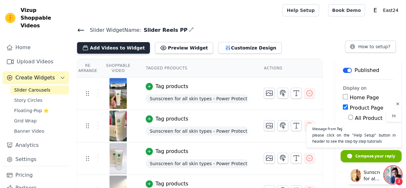
click at [124, 47] on button "Add Videos to Widget" at bounding box center [113, 48] width 73 height 12
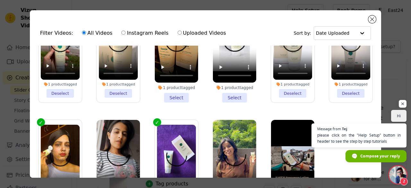
scroll to position [59, 0]
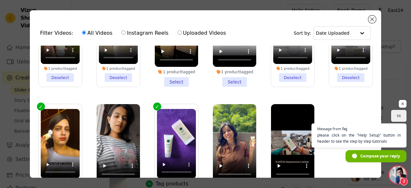
click at [130, 31] on label "Instagram Reels" at bounding box center [145, 33] width 48 height 8
click at [126, 31] on input "Instagram Reels" at bounding box center [123, 33] width 4 height 4
radio input "true"
click at [177, 33] on label "Uploaded Videos" at bounding box center [201, 33] width 49 height 8
click at [178, 33] on input "Uploaded Videos" at bounding box center [180, 33] width 4 height 4
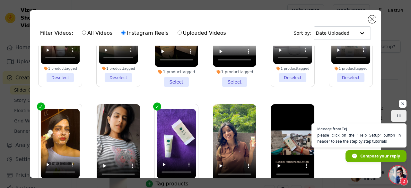
radio input "true"
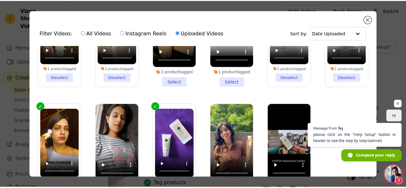
scroll to position [0, 0]
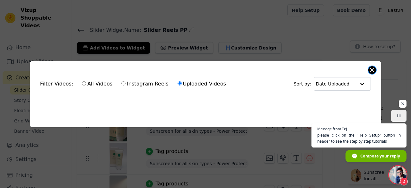
click at [372, 67] on button "Close modal" at bounding box center [373, 70] width 8 height 8
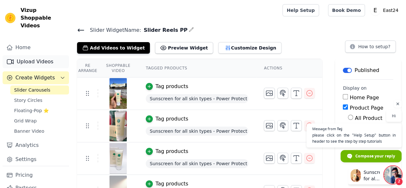
click at [36, 56] on link "Upload Videos" at bounding box center [36, 61] width 67 height 13
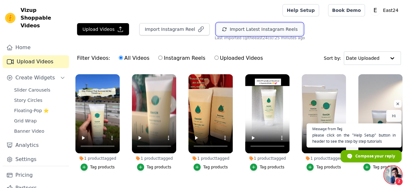
click at [255, 26] on button "Import Latest Instagram Reels" at bounding box center [260, 29] width 87 height 12
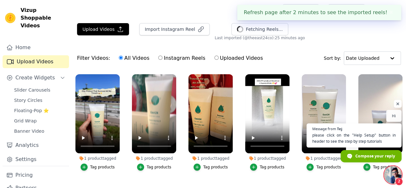
click at [400, 104] on span "Open chat" at bounding box center [398, 104] width 8 height 8
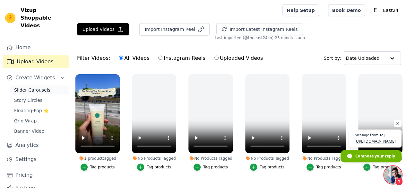
click at [33, 87] on span "Slider Carousels" at bounding box center [32, 90] width 36 height 6
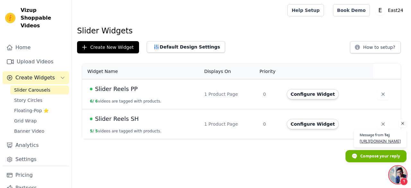
click at [224, 95] on div "1 Product Page" at bounding box center [229, 94] width 51 height 6
click at [133, 91] on div "Slider Reels PP" at bounding box center [143, 89] width 107 height 9
click at [124, 90] on span "Slider Reels PP" at bounding box center [116, 89] width 43 height 9
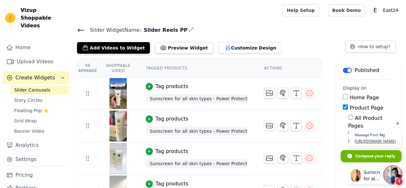
click at [398, 120] on span "Open chat" at bounding box center [398, 124] width 8 height 8
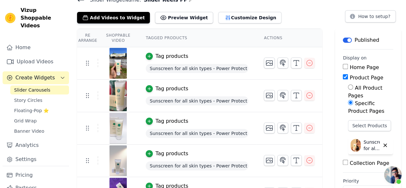
scroll to position [30, 0]
click at [34, 87] on span "Slider Carousels" at bounding box center [32, 90] width 36 height 6
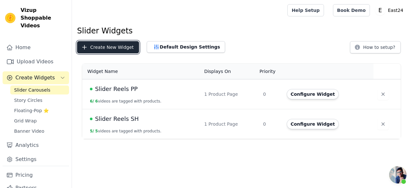
click at [120, 49] on button "Create New Widget" at bounding box center [108, 47] width 62 height 12
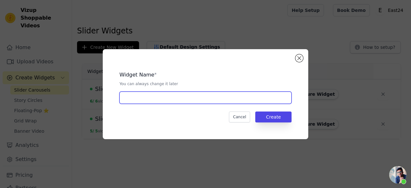
click at [144, 93] on input "text" at bounding box center [206, 98] width 172 height 12
type input "Slider Reels All"
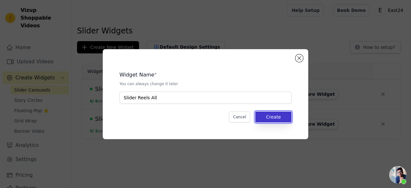
click at [269, 118] on button "Create" at bounding box center [273, 116] width 36 height 11
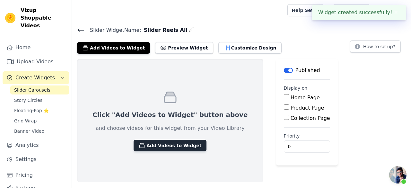
click at [158, 146] on button "Add Videos to Widget" at bounding box center [170, 146] width 73 height 12
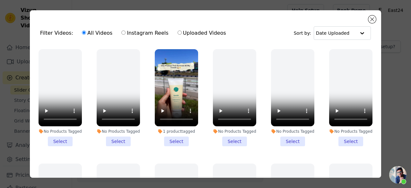
click at [171, 142] on li "1 product tagged Select" at bounding box center [176, 97] width 43 height 97
click at [0, 0] on input "1 product tagged Select" at bounding box center [0, 0] width 0 height 0
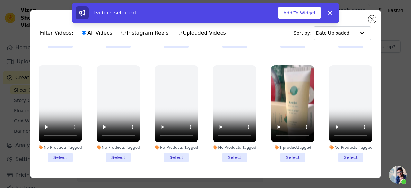
scroll to position [264, 0]
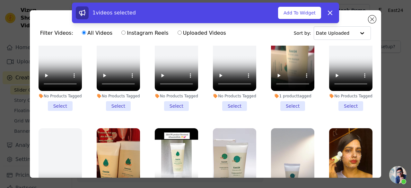
click at [284, 97] on li "1 product tagged Select" at bounding box center [292, 62] width 43 height 97
click at [0, 0] on input "1 product tagged Select" at bounding box center [0, 0] width 0 height 0
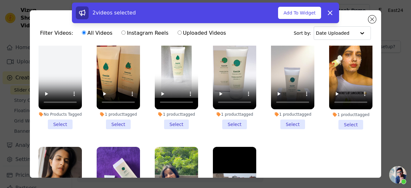
scroll to position [361, 0]
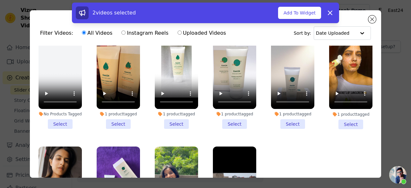
click at [287, 117] on li "1 product tagged Select" at bounding box center [292, 80] width 43 height 97
click at [0, 0] on input "1 product tagged Select" at bounding box center [0, 0] width 0 height 0
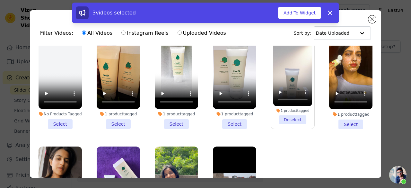
click at [343, 110] on li "1 product tagged Select" at bounding box center [350, 80] width 43 height 97
click at [0, 0] on input "1 product tagged Select" at bounding box center [0, 0] width 0 height 0
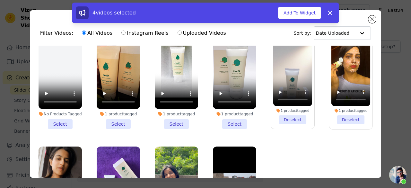
click at [225, 113] on li "1 product tagged Select" at bounding box center [234, 80] width 43 height 97
click at [0, 0] on input "1 product tagged Select" at bounding box center [0, 0] width 0 height 0
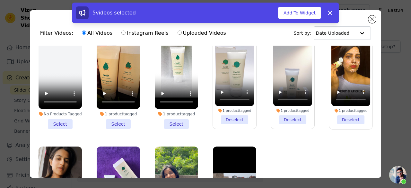
click at [168, 115] on li "1 product tagged Select" at bounding box center [176, 80] width 43 height 97
click at [0, 0] on input "1 product tagged Select" at bounding box center [0, 0] width 0 height 0
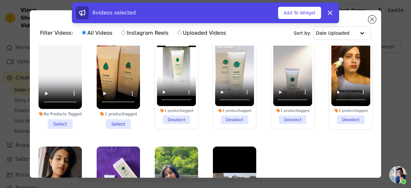
click at [116, 110] on li "1 product tagged Select" at bounding box center [118, 80] width 43 height 97
click at [0, 0] on input "1 product tagged Select" at bounding box center [0, 0] width 0 height 0
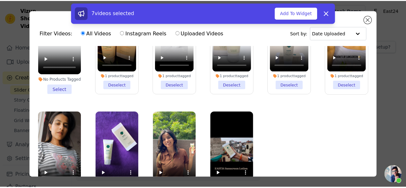
scroll to position [56, 0]
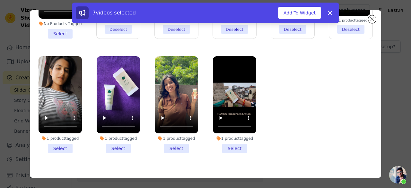
click at [53, 135] on li "1 product tagged Select" at bounding box center [60, 104] width 43 height 97
click at [0, 0] on input "1 product tagged Select" at bounding box center [0, 0] width 0 height 0
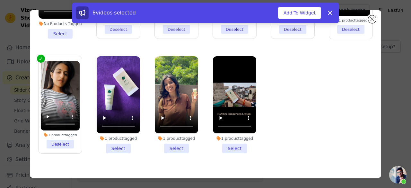
click at [113, 135] on li "1 product tagged Select" at bounding box center [118, 104] width 43 height 97
click at [0, 0] on input "1 product tagged Select" at bounding box center [0, 0] width 0 height 0
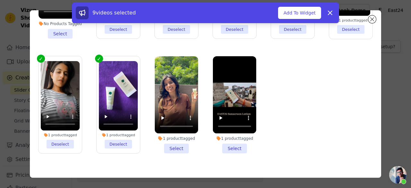
click at [180, 135] on li "1 product tagged Select" at bounding box center [176, 104] width 43 height 97
click at [0, 0] on input "1 product tagged Select" at bounding box center [0, 0] width 0 height 0
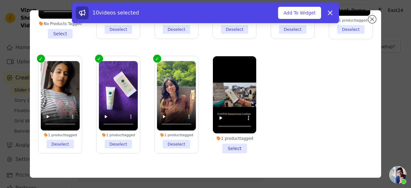
click at [231, 139] on li "1 product tagged Select" at bounding box center [234, 104] width 43 height 97
click at [0, 0] on input "1 product tagged Select" at bounding box center [0, 0] width 0 height 0
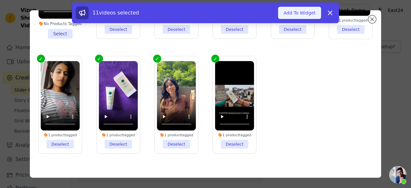
click at [301, 11] on button "Add To Widget" at bounding box center [299, 13] width 43 height 12
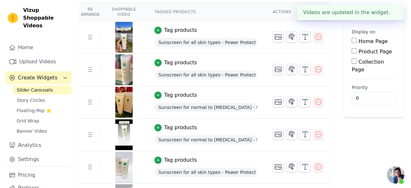
scroll to position [0, 0]
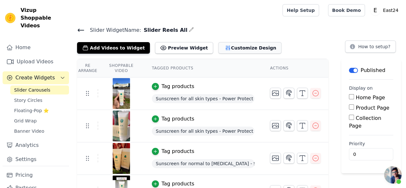
click at [234, 45] on button "Customize Design" at bounding box center [249, 48] width 63 height 12
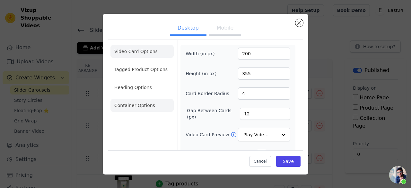
click at [141, 102] on li "Container Options" at bounding box center [142, 105] width 63 height 13
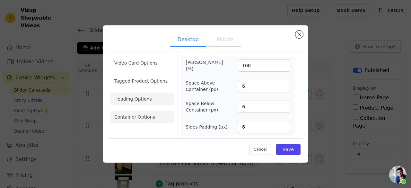
click at [144, 100] on li "Heading Options" at bounding box center [142, 99] width 63 height 13
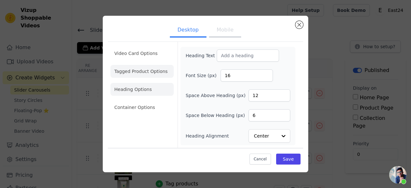
click at [146, 101] on li "Tagged Product Options" at bounding box center [142, 107] width 63 height 13
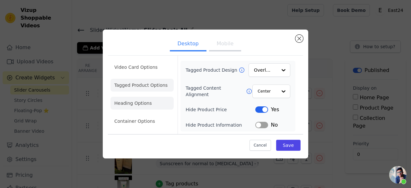
click at [147, 104] on li "Heading Options" at bounding box center [142, 103] width 63 height 13
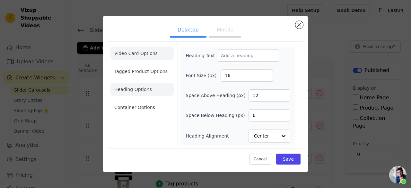
click at [147, 65] on li "Video Card Options" at bounding box center [142, 71] width 63 height 13
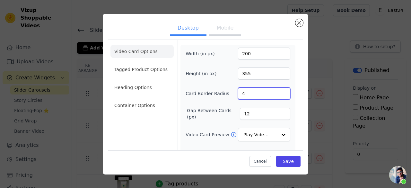
click at [250, 91] on input "4" at bounding box center [264, 93] width 52 height 12
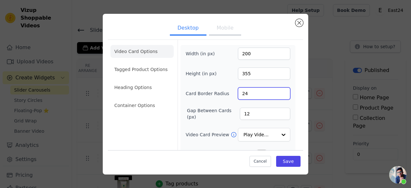
type input "24"
click at [290, 160] on button "Save" at bounding box center [288, 161] width 24 height 11
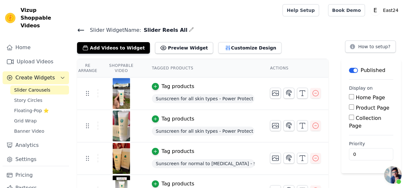
click at [81, 29] on icon at bounding box center [81, 30] width 8 height 8
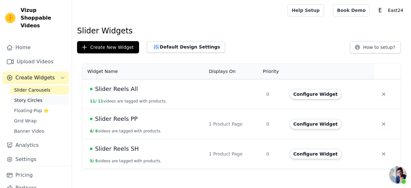
click at [42, 96] on link "Story Circles" at bounding box center [39, 100] width 59 height 9
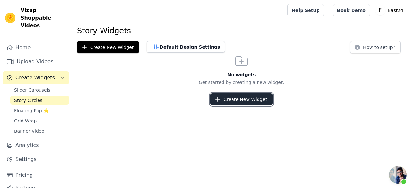
click at [232, 102] on button "Create New Widget" at bounding box center [241, 99] width 62 height 12
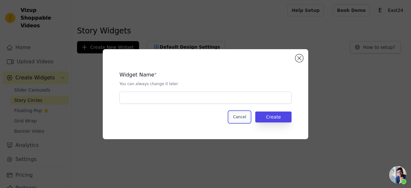
click at [249, 116] on button "Cancel" at bounding box center [240, 116] width 22 height 11
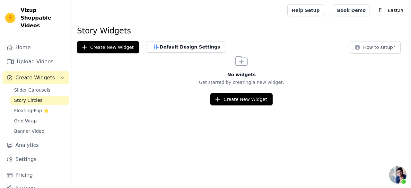
click at [399, 177] on span "Open chat" at bounding box center [397, 174] width 17 height 17
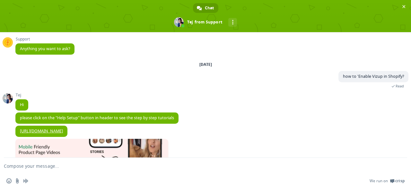
scroll to position [28, 0]
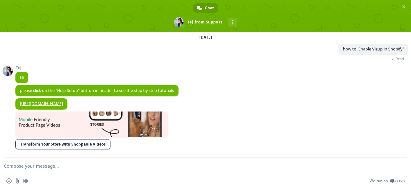
click at [150, 165] on textarea "Compose your message..." at bounding box center [198, 166] width 388 height 16
type textarea "Thanks!"
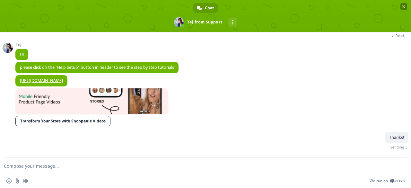
scroll to position [44, 0]
